Goal: Find specific page/section: Find specific page/section

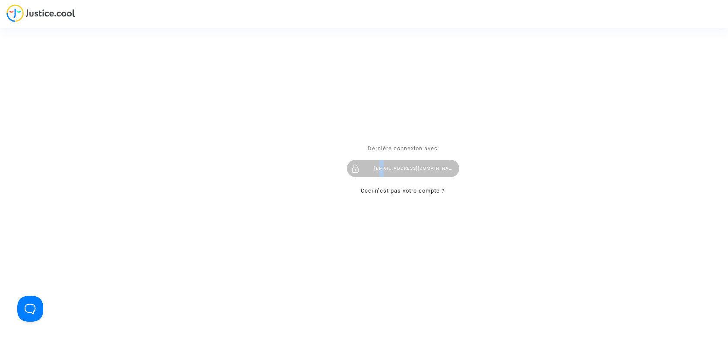
click at [383, 169] on div "[EMAIL_ADDRESS][DOMAIN_NAME]" at bounding box center [403, 168] width 112 height 17
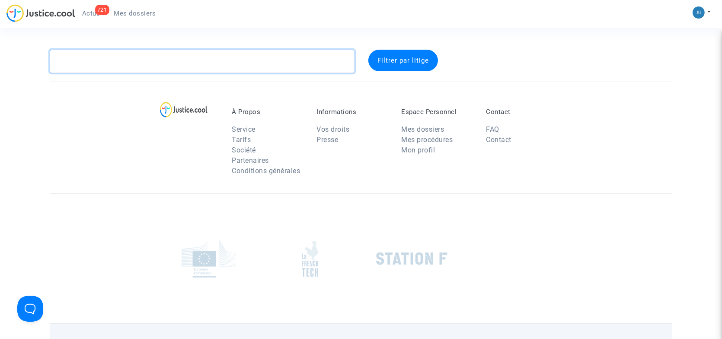
click at [169, 67] on textarea at bounding box center [202, 61] width 305 height 23
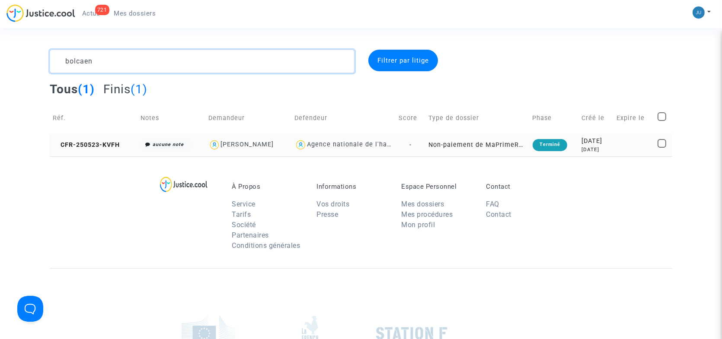
type textarea "bolcaen"
click at [462, 144] on td "Non-paiement de MaPrimeRenov' par l'ANAH (mandataire)" at bounding box center [477, 145] width 104 height 23
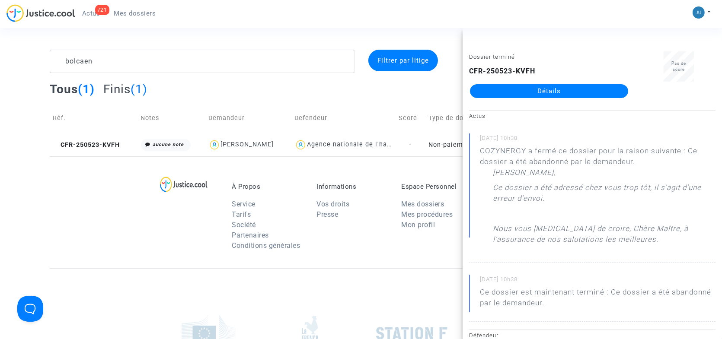
click at [322, 88] on div "Tous (1) Finis (1)" at bounding box center [361, 92] width 622 height 21
